Goal: Check status: Check status

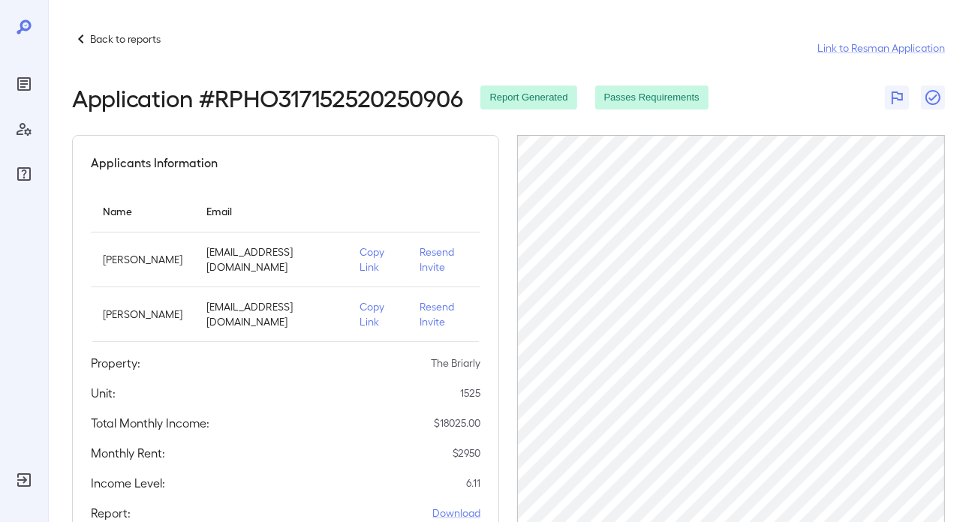
click at [134, 38] on p "Back to reports" at bounding box center [125, 39] width 71 height 15
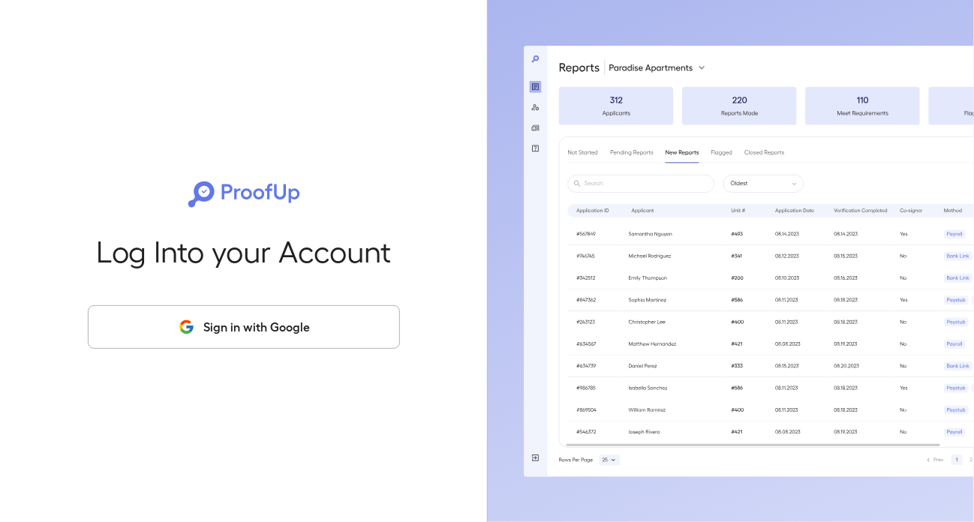
click at [249, 320] on button "Sign in with Google" at bounding box center [244, 327] width 312 height 44
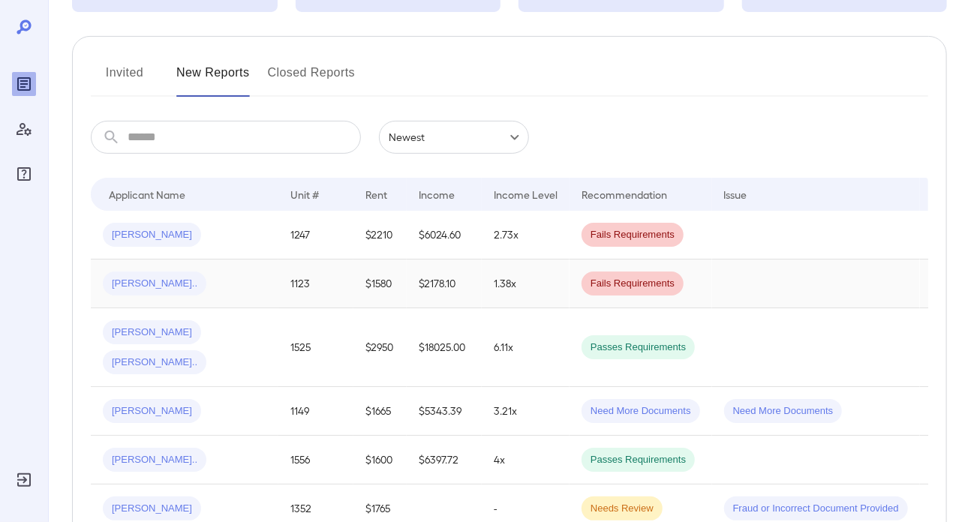
scroll to position [150, 0]
click at [164, 340] on div "JOANNE J..." at bounding box center [152, 332] width 98 height 24
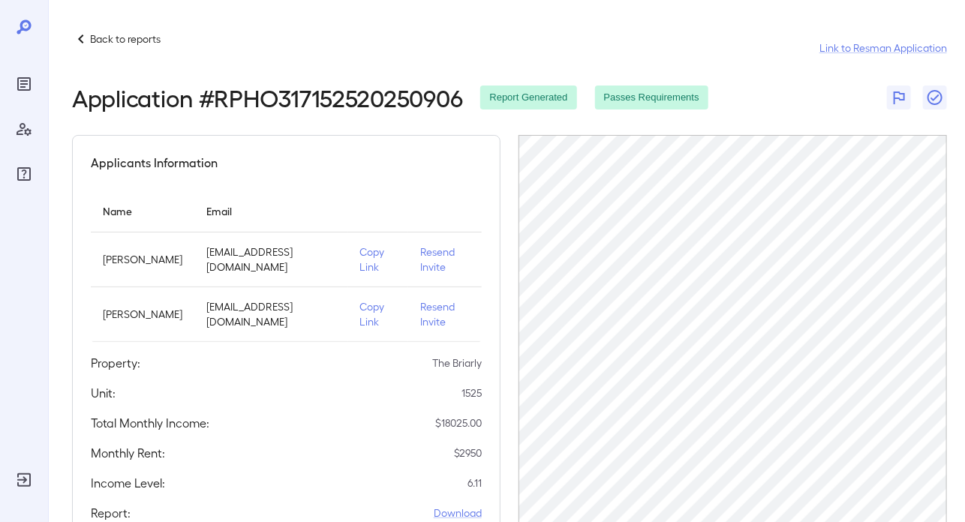
click at [130, 35] on p "Back to reports" at bounding box center [125, 39] width 71 height 15
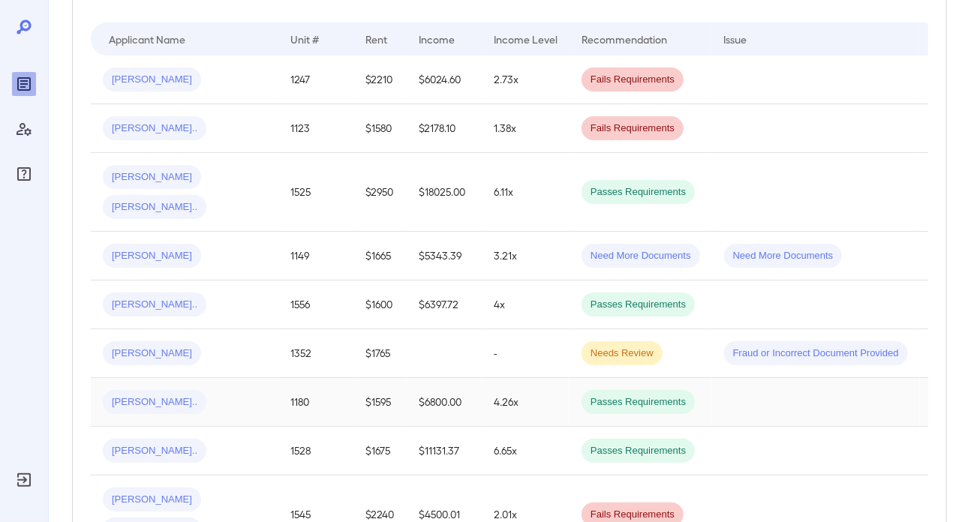
scroll to position [225, 0]
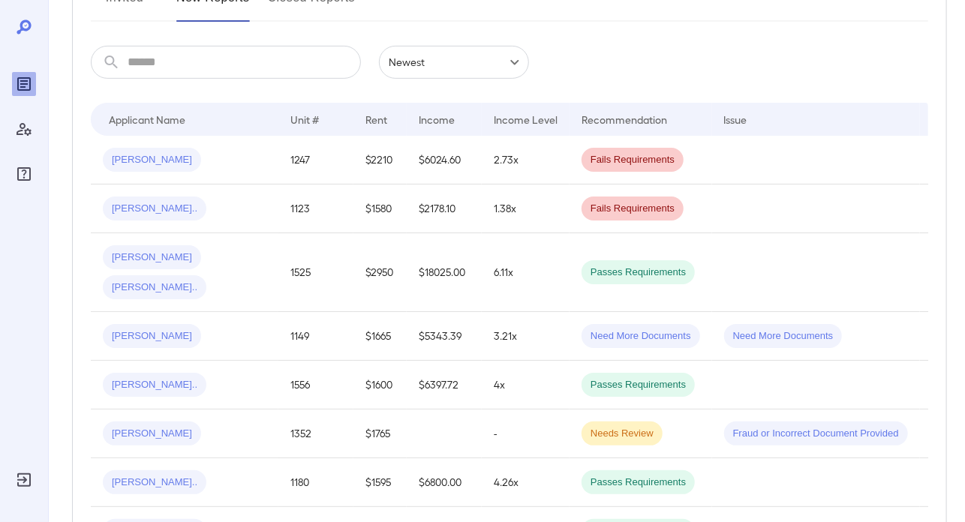
click at [226, 335] on div "Ryan D..." at bounding box center [185, 336] width 164 height 24
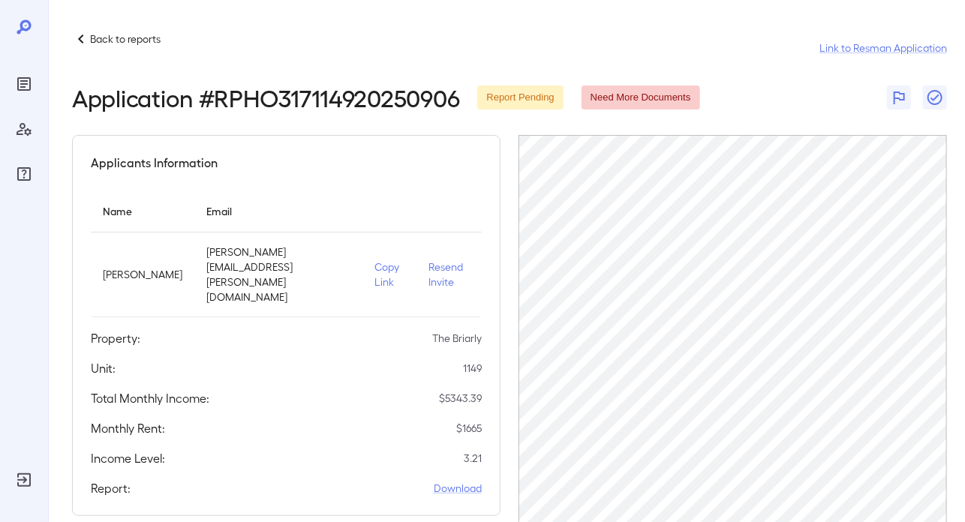
click at [436, 260] on p "Resend Invite" at bounding box center [448, 275] width 41 height 30
